Goal: Navigation & Orientation: Go to known website

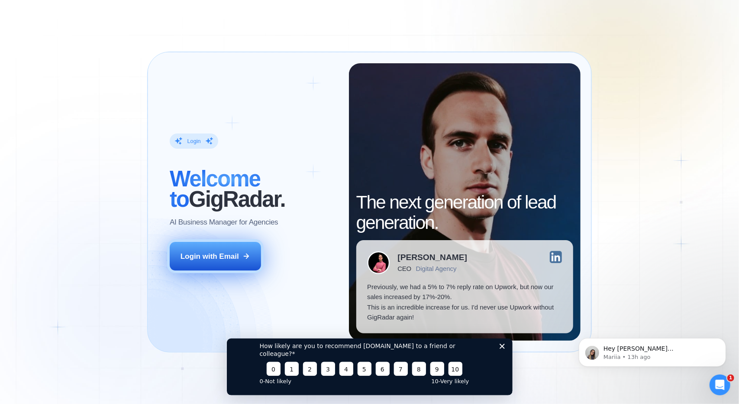
click at [224, 267] on button "Login with Email" at bounding box center [215, 256] width 91 height 29
